Goal: Task Accomplishment & Management: Manage account settings

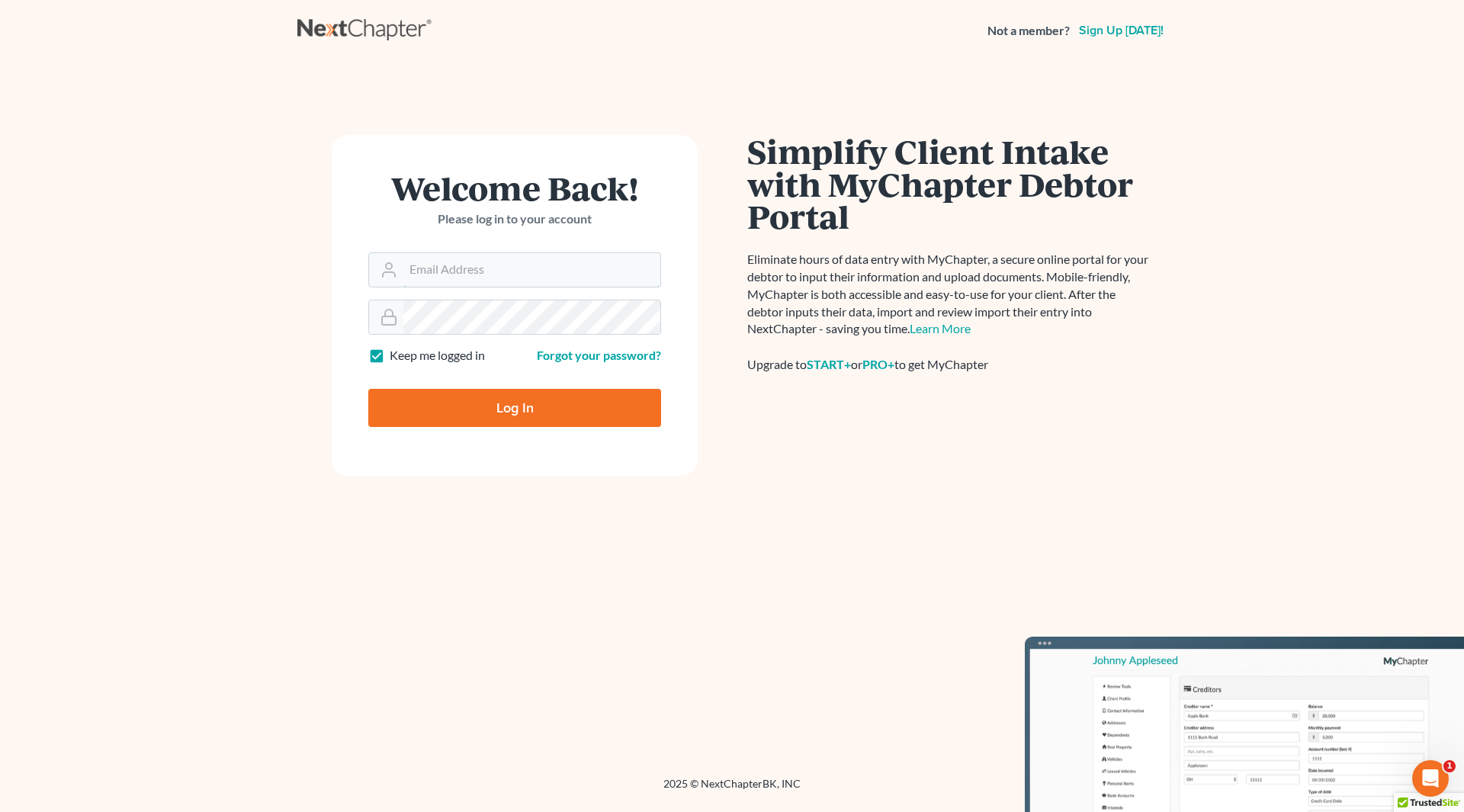
type input "[PERSON_NAME][EMAIL_ADDRESS][DOMAIN_NAME]"
click at [531, 400] on input "Log In" at bounding box center [514, 407] width 292 height 38
type input "Thinking..."
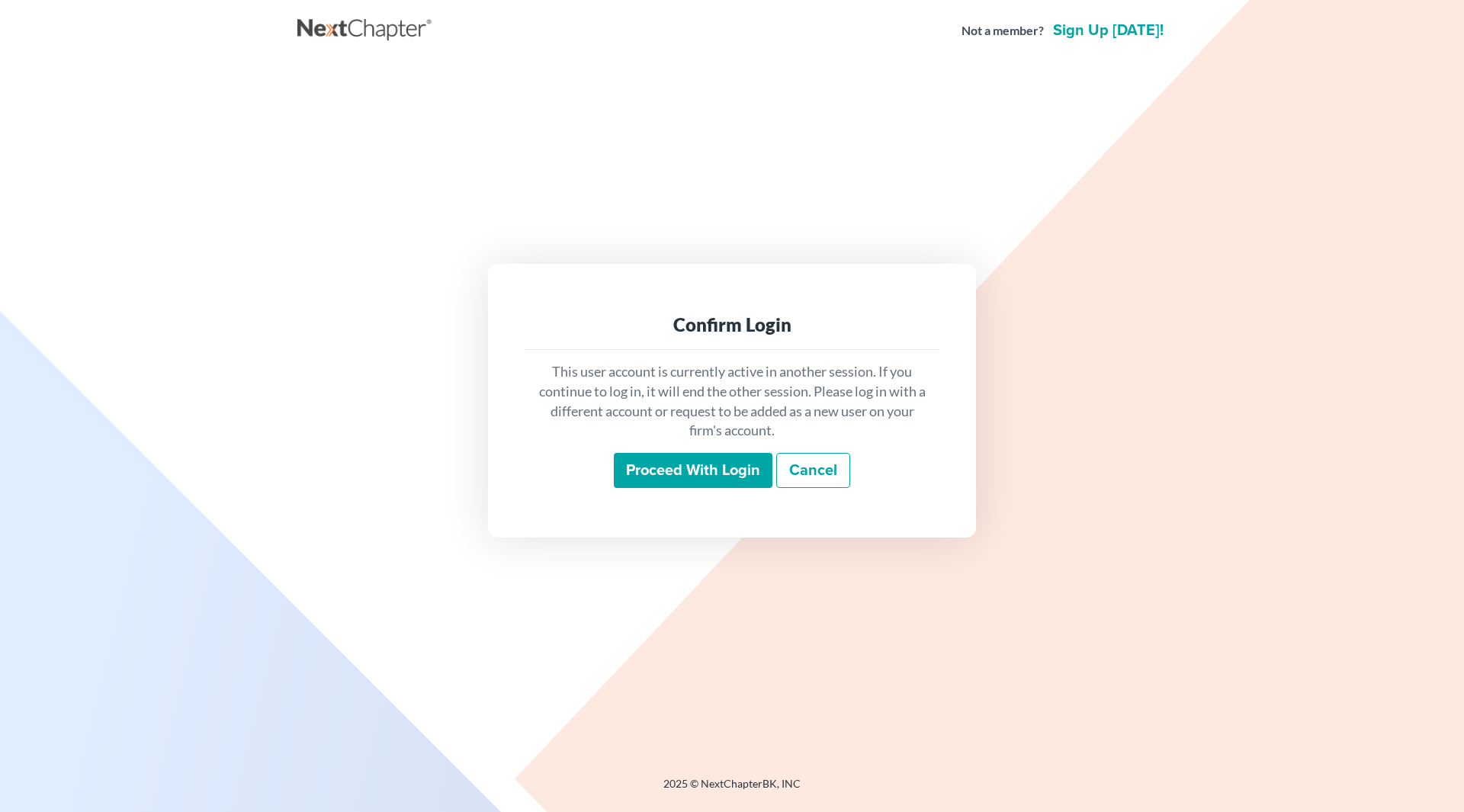
click at [672, 480] on input "Proceed with login" at bounding box center [693, 470] width 159 height 35
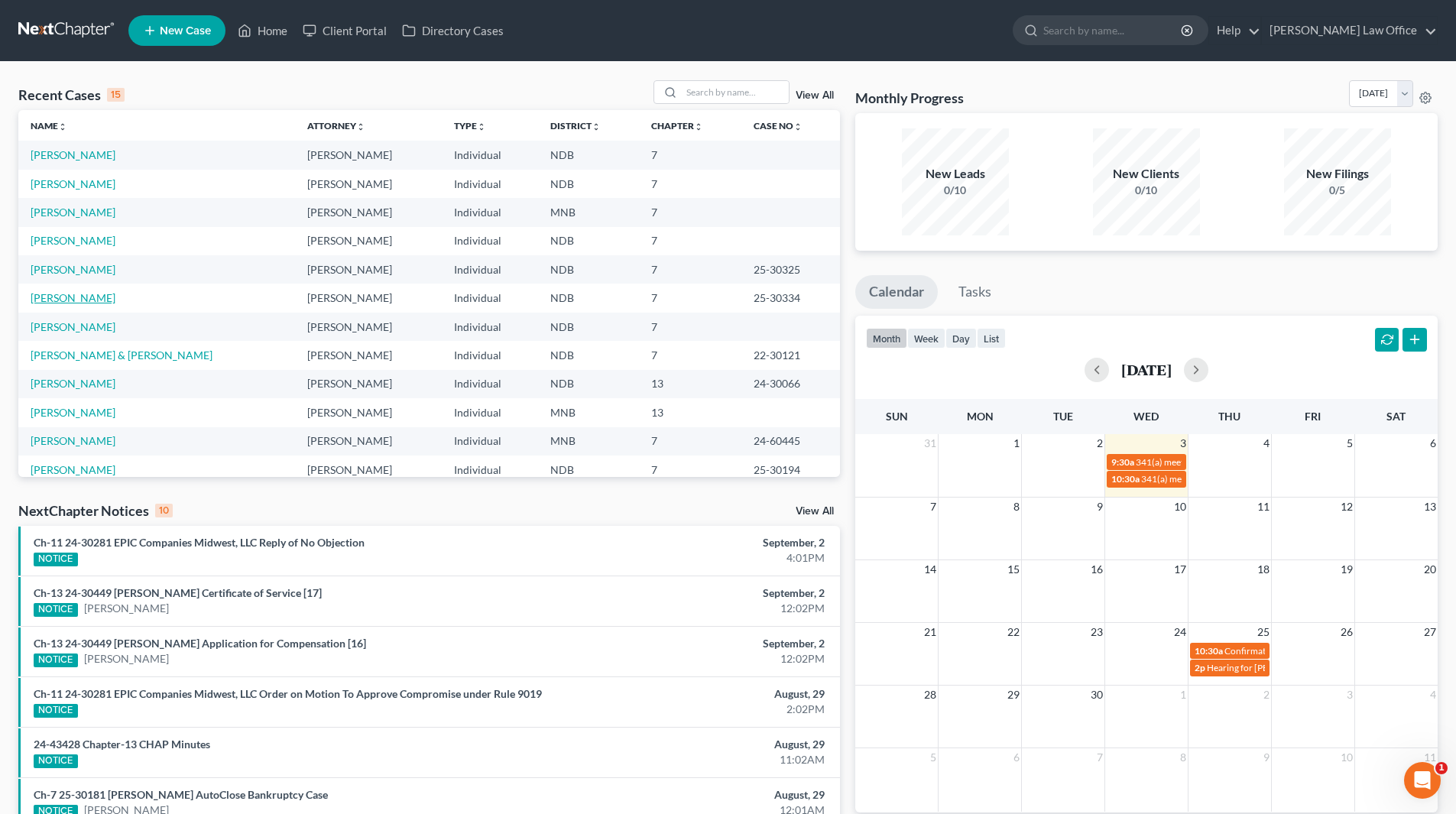
click at [63, 302] on link "[PERSON_NAME]" at bounding box center [73, 298] width 85 height 13
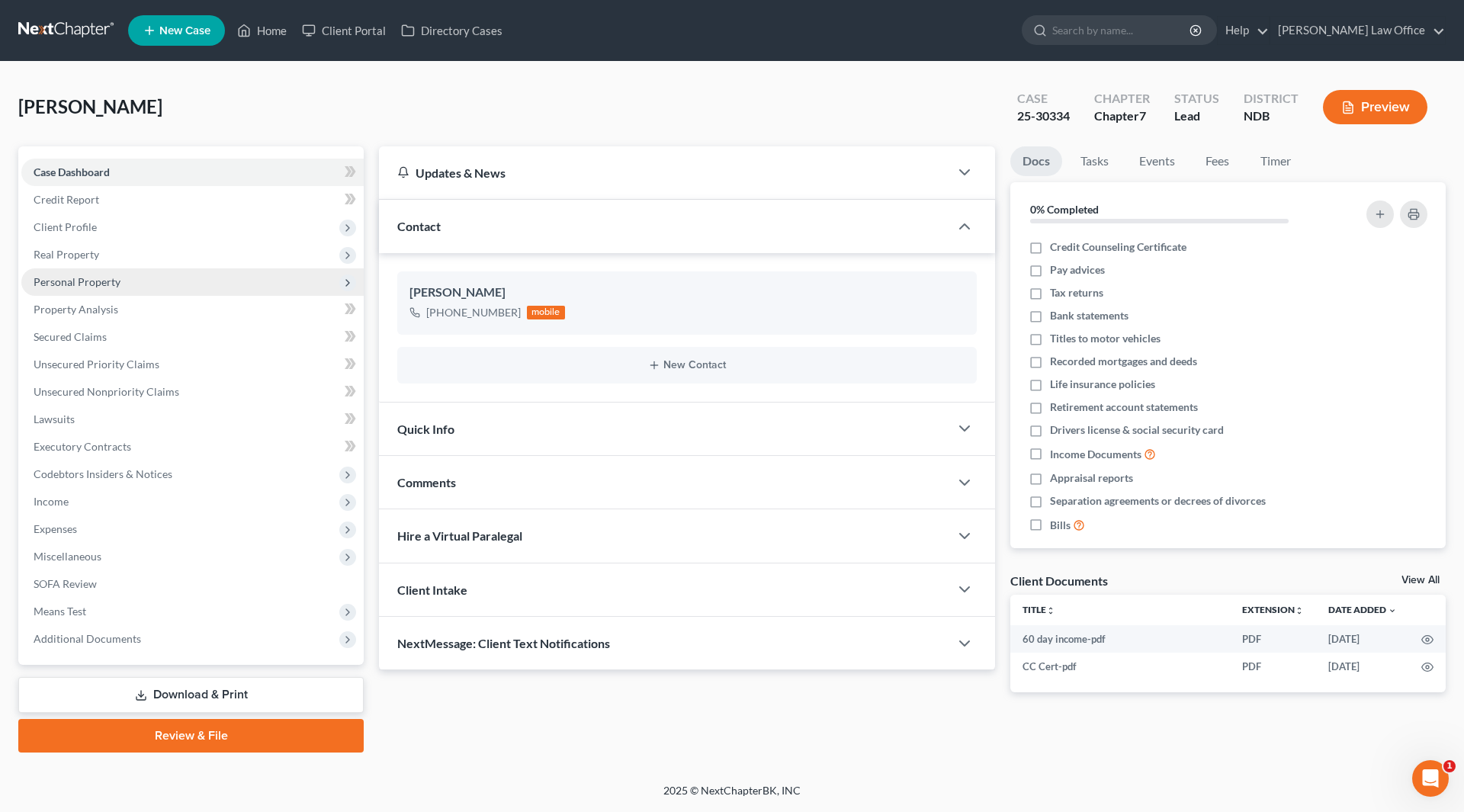
click at [81, 288] on span "Personal Property" at bounding box center [192, 282] width 343 height 28
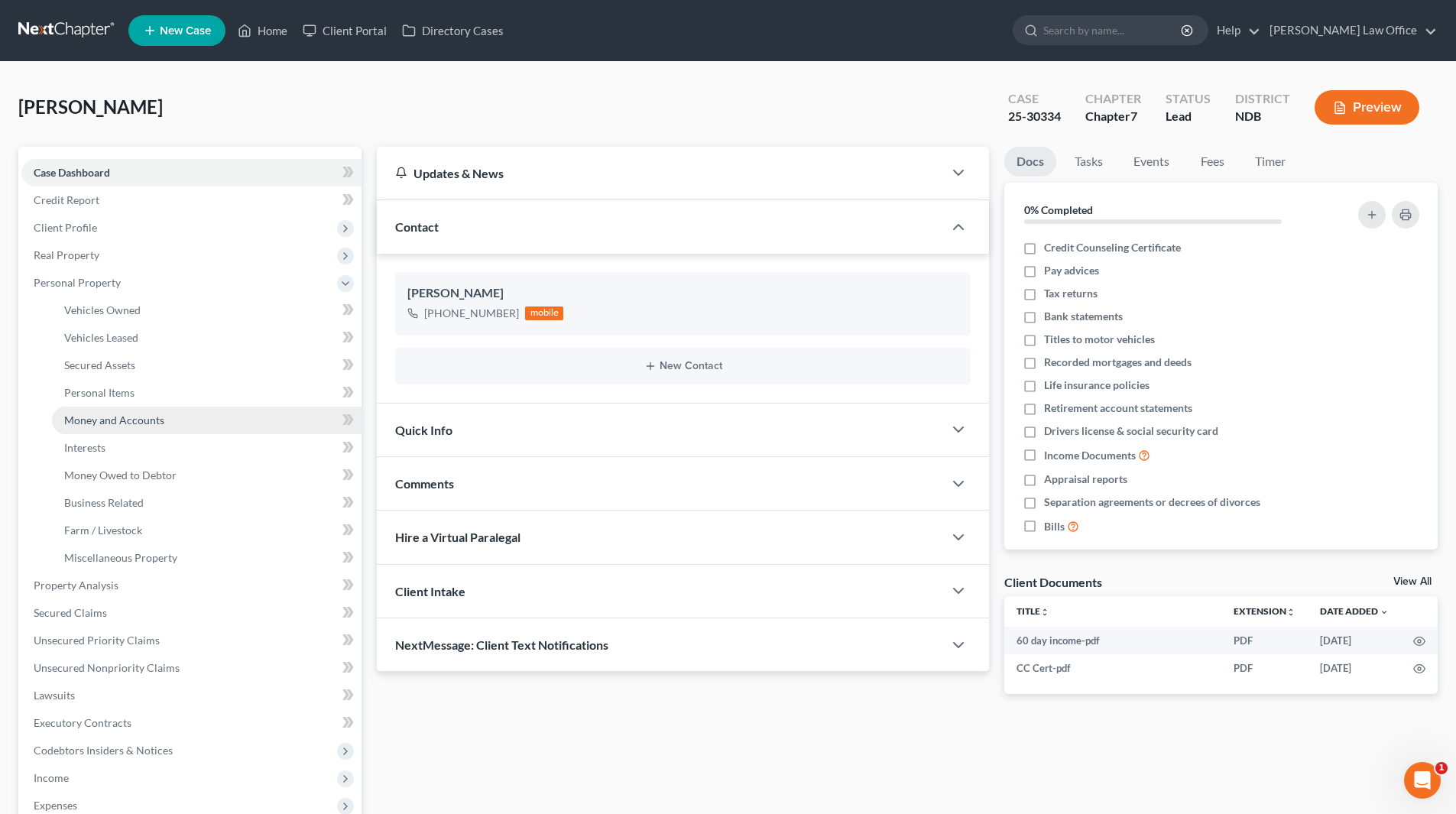
click at [106, 420] on span "Money and Accounts" at bounding box center [114, 420] width 100 height 13
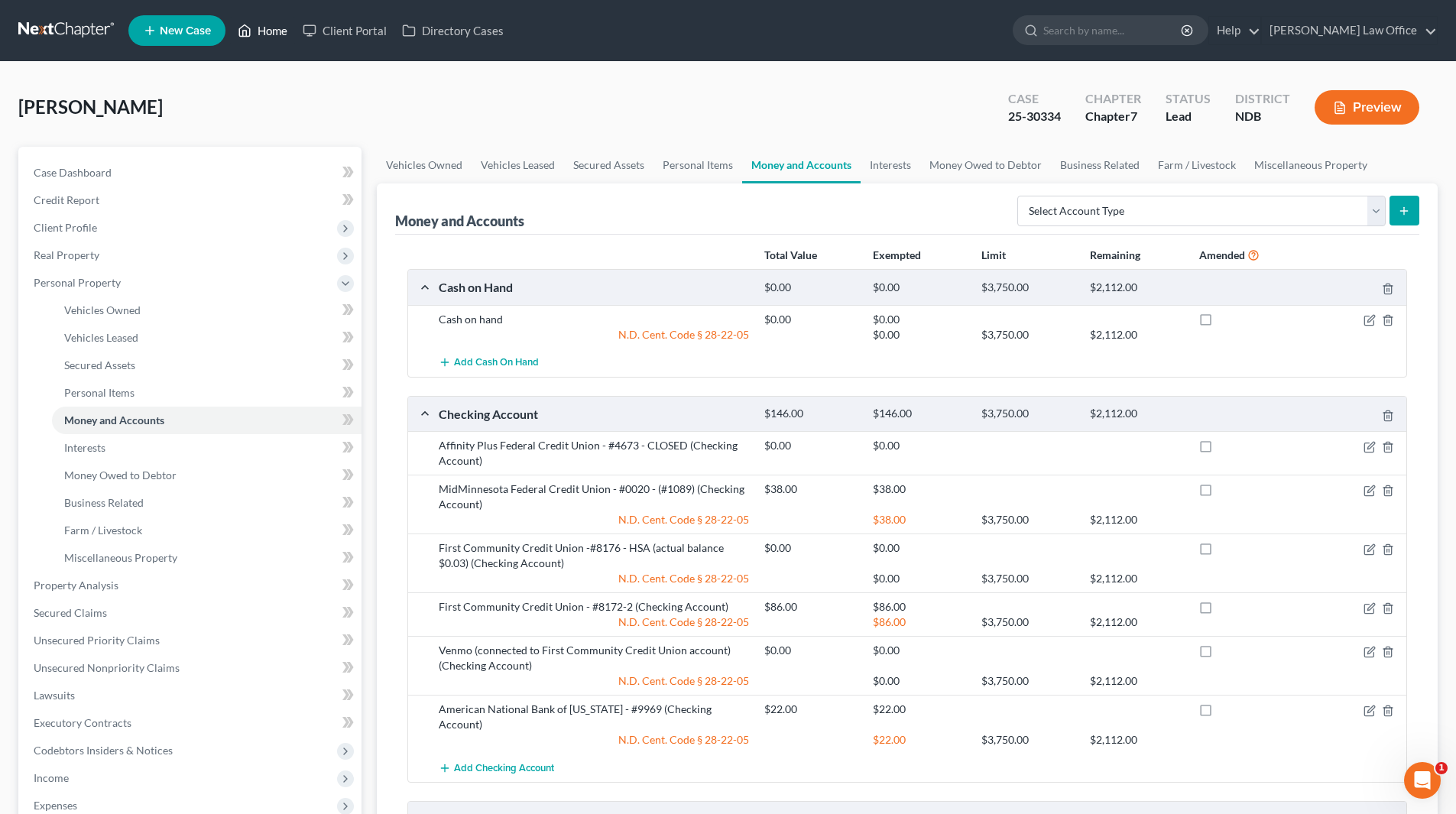
click at [266, 31] on link "Home" at bounding box center [263, 31] width 65 height 28
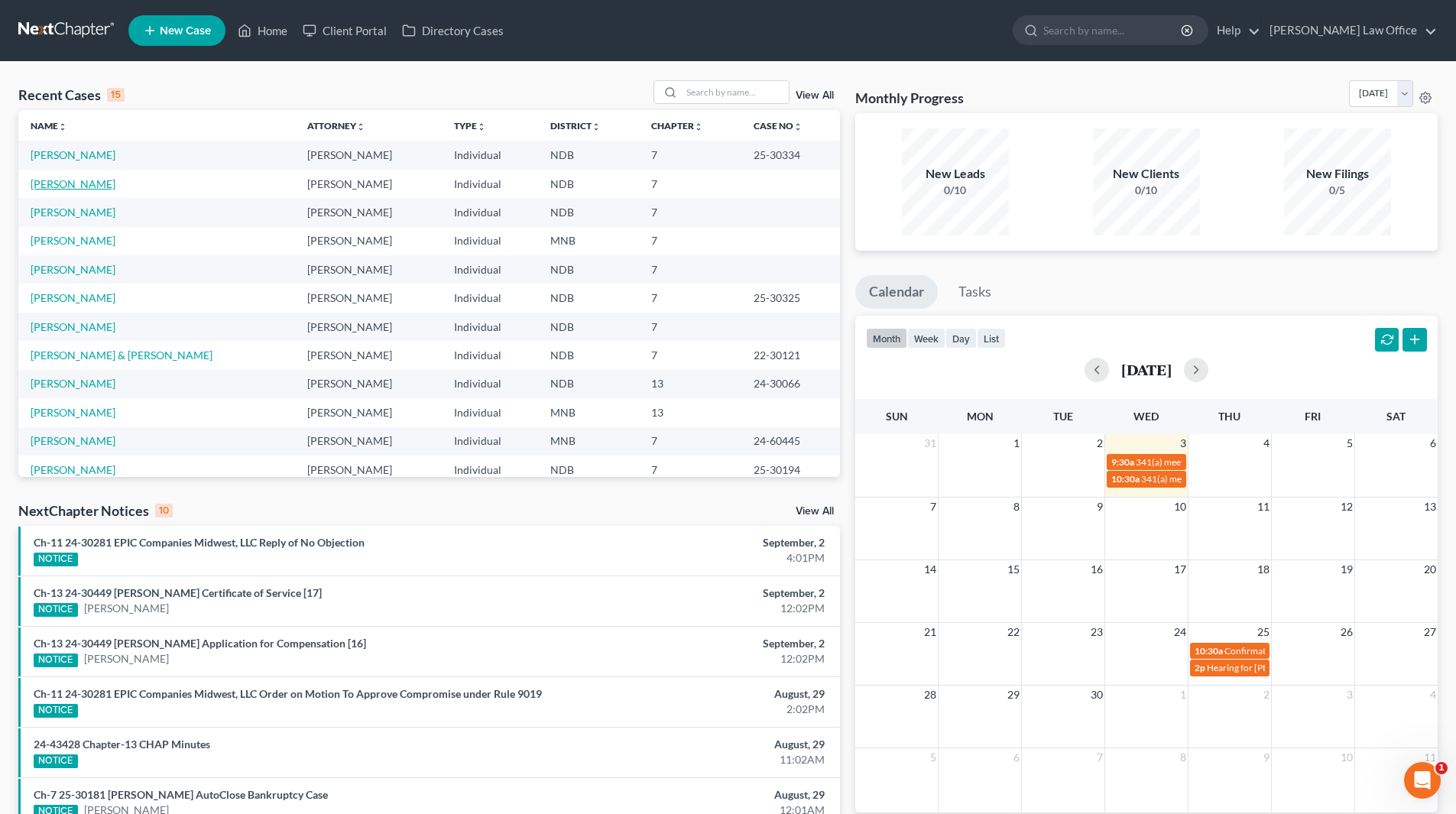
click at [84, 190] on link "[PERSON_NAME]" at bounding box center [73, 184] width 85 height 13
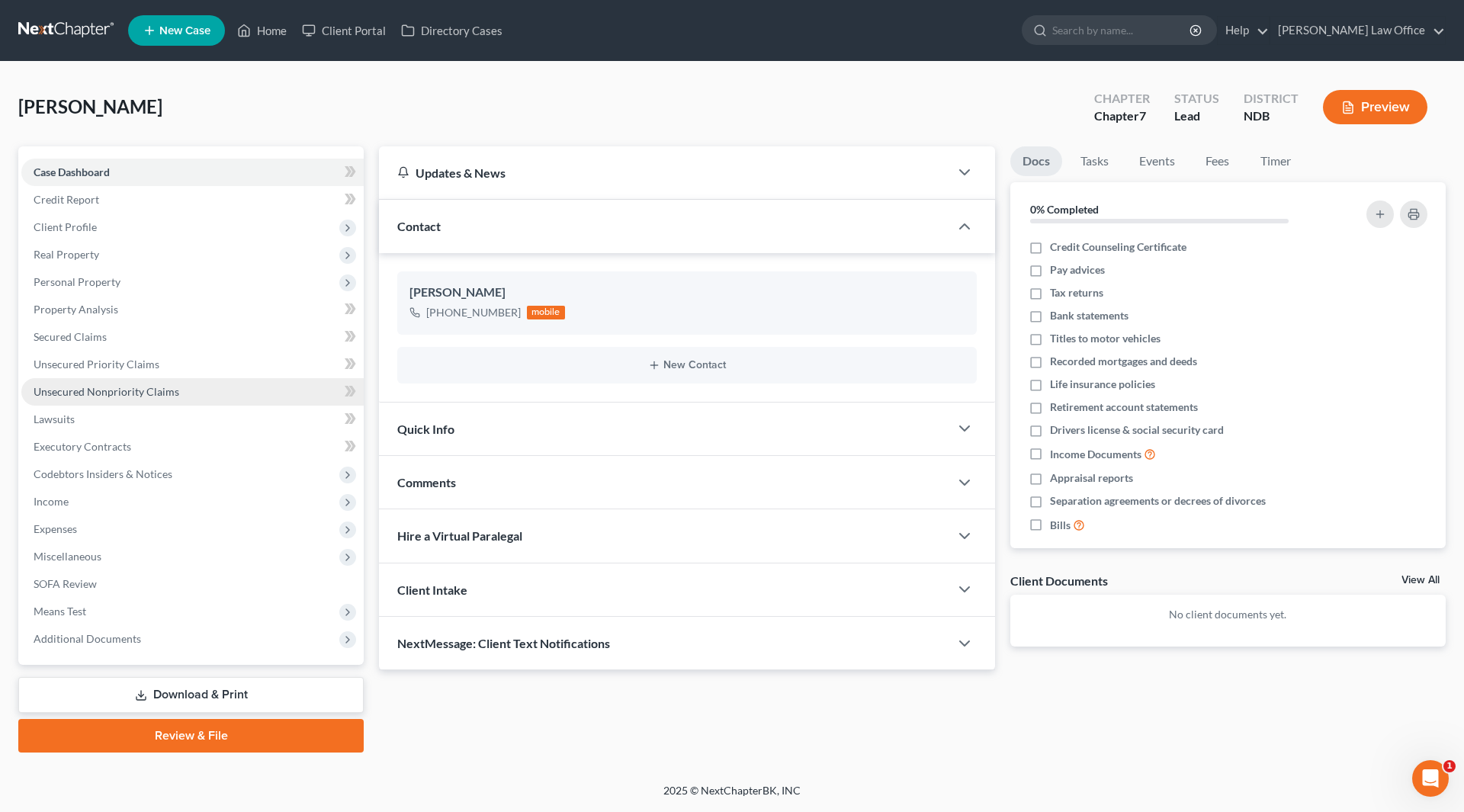
click at [97, 388] on span "Unsecured Nonpriority Claims" at bounding box center [106, 391] width 146 height 13
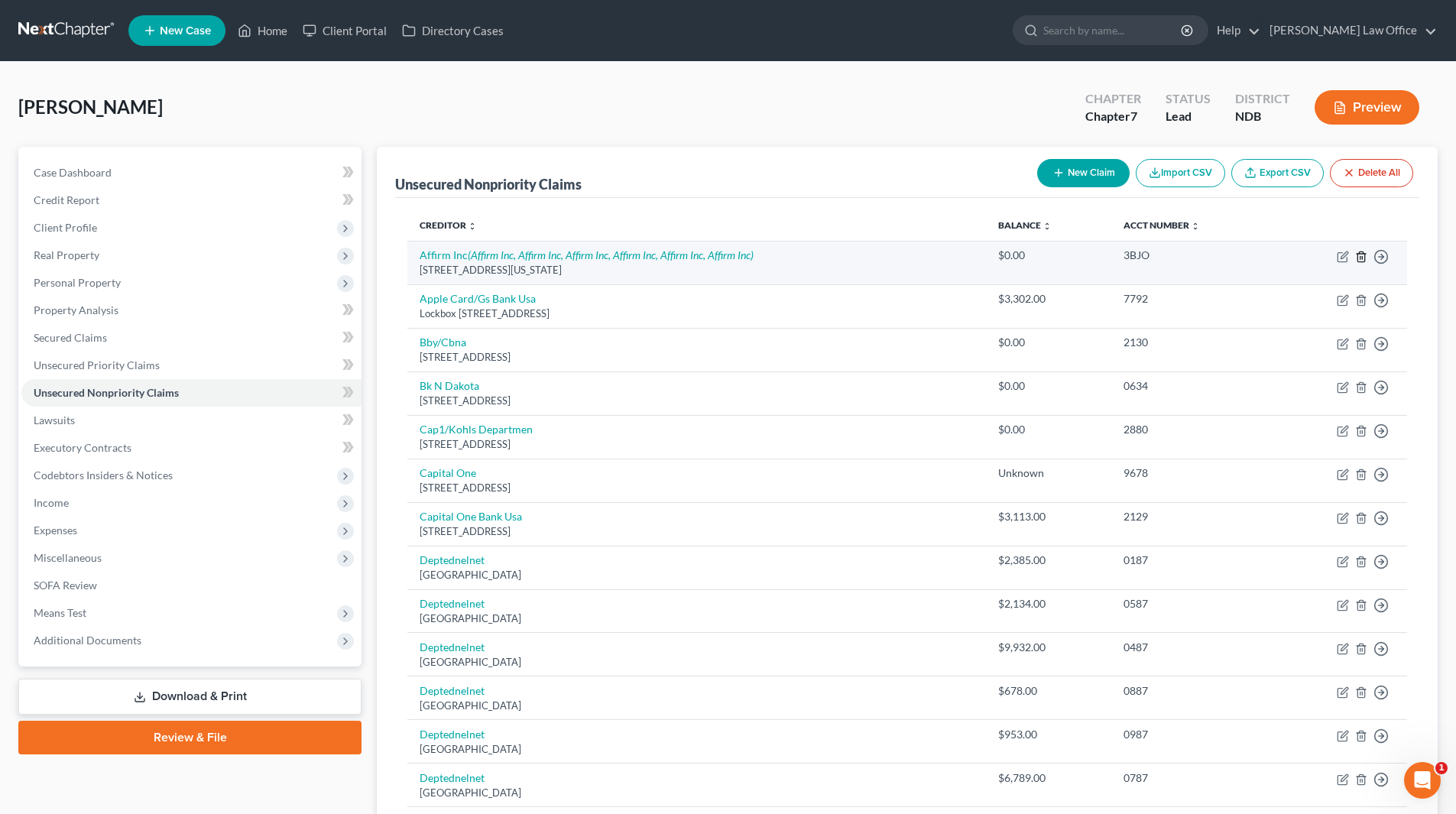
click at [1363, 261] on icon "button" at bounding box center [1361, 256] width 7 height 10
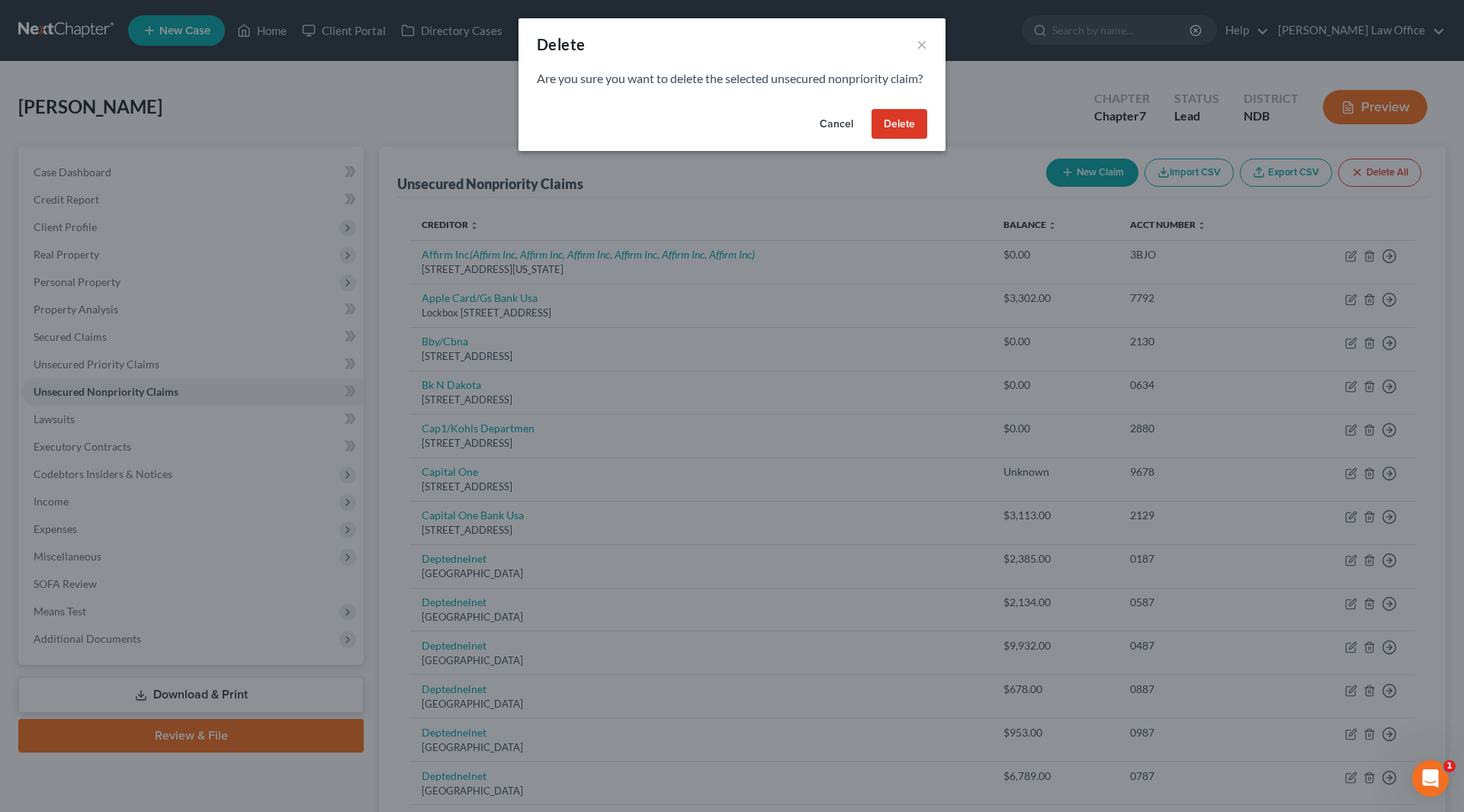
click at [912, 140] on button "Delete" at bounding box center [899, 125] width 55 height 30
